Goal: Information Seeking & Learning: Learn about a topic

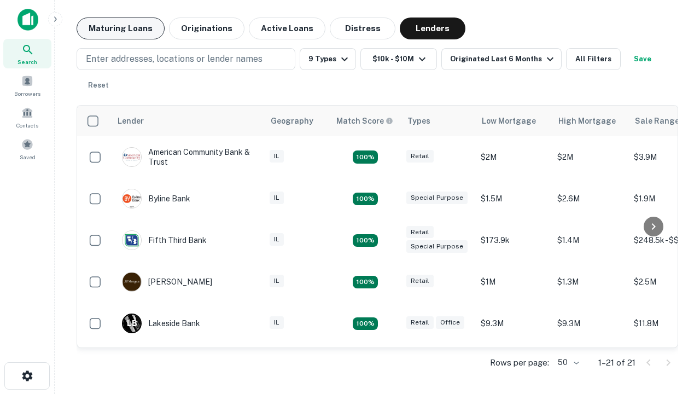
click at [120, 28] on button "Maturing Loans" at bounding box center [121, 28] width 88 height 22
